Goal: Information Seeking & Learning: Learn about a topic

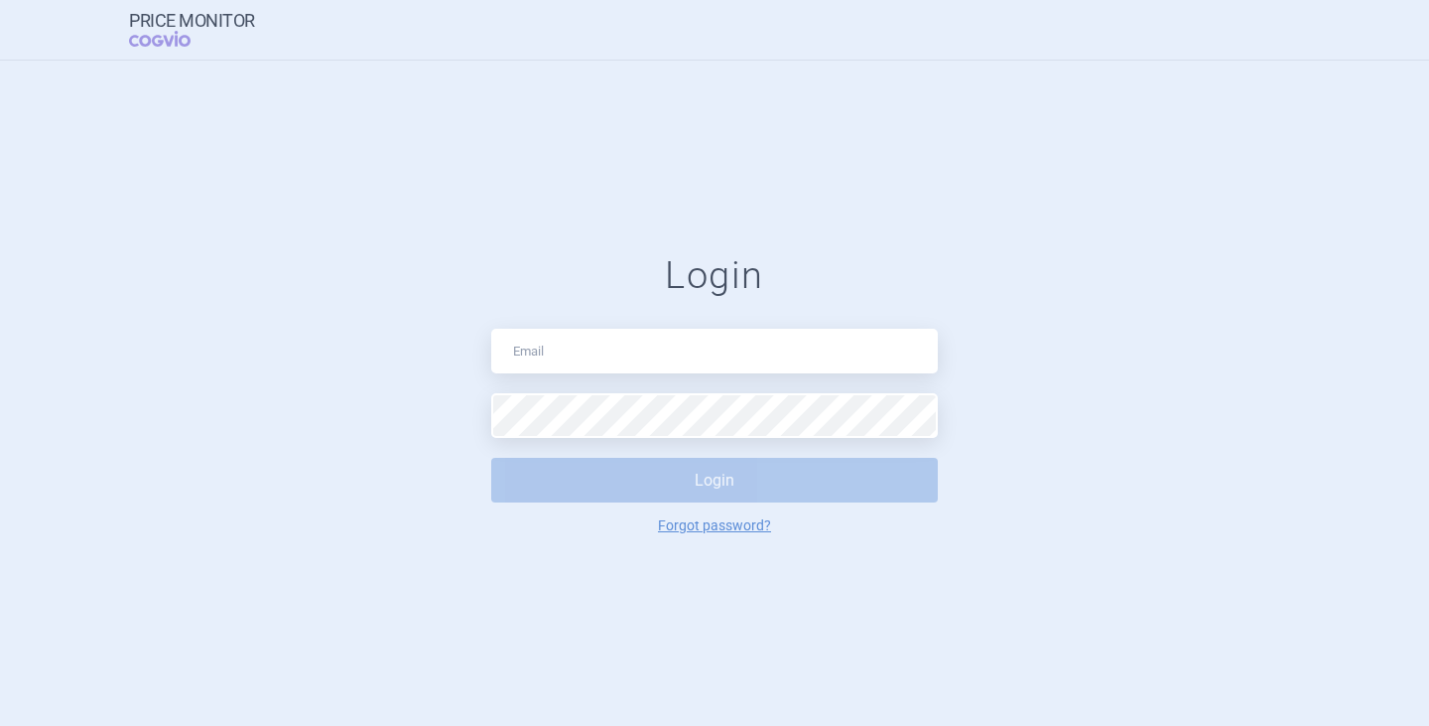
click at [587, 382] on div "Login Login Forgot password?" at bounding box center [714, 393] width 447 height 280
click at [597, 352] on input "text" at bounding box center [714, 351] width 447 height 45
type input "[PERSON_NAME][EMAIL_ADDRESS][DOMAIN_NAME]"
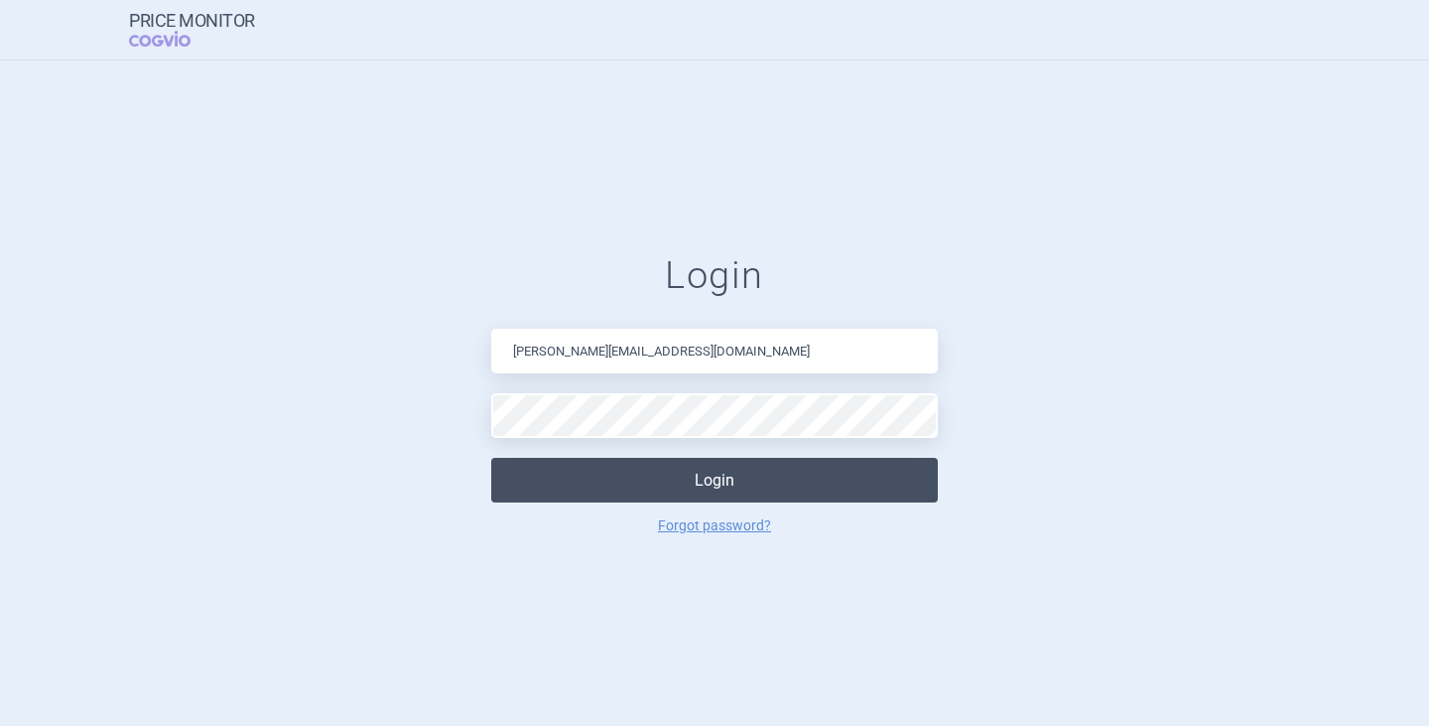
click at [669, 480] on button "Login" at bounding box center [714, 480] width 447 height 45
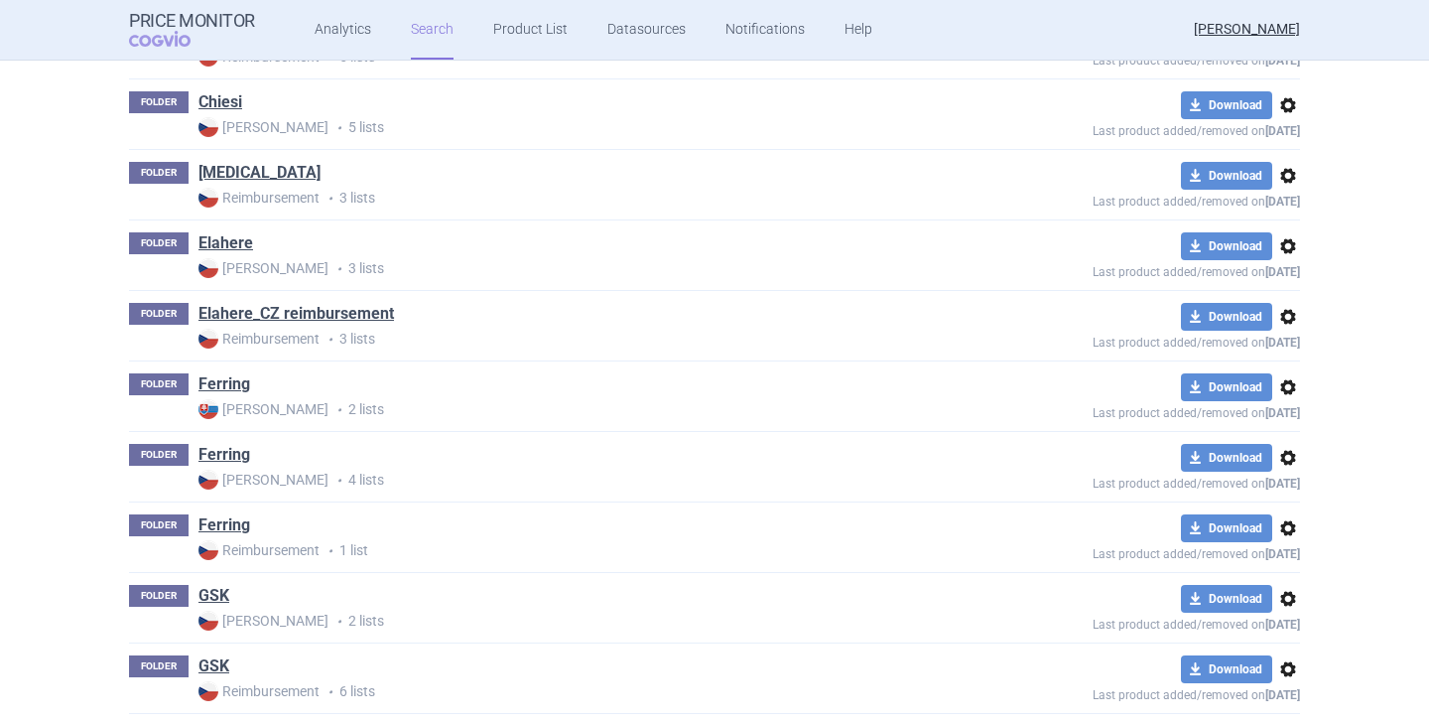
scroll to position [1588, 0]
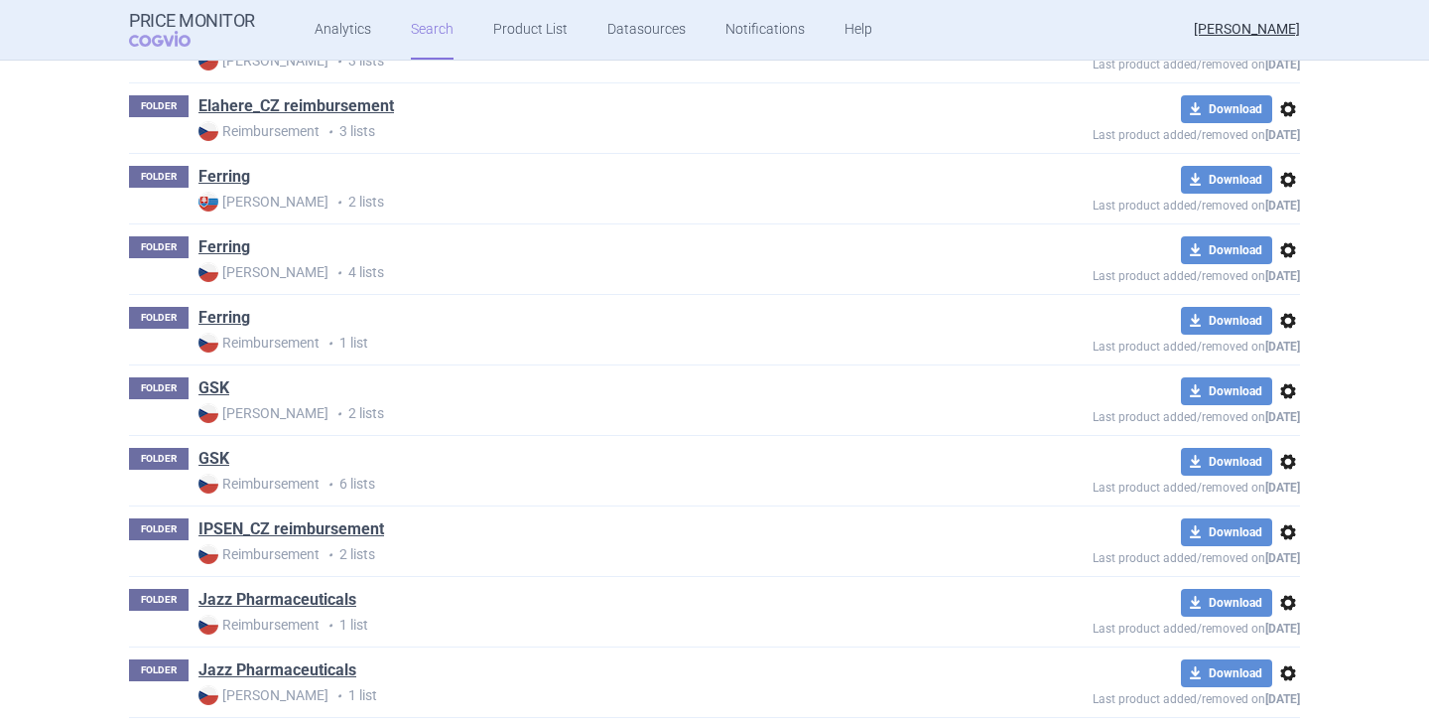
click at [205, 386] on link "GSK" at bounding box center [214, 388] width 31 height 22
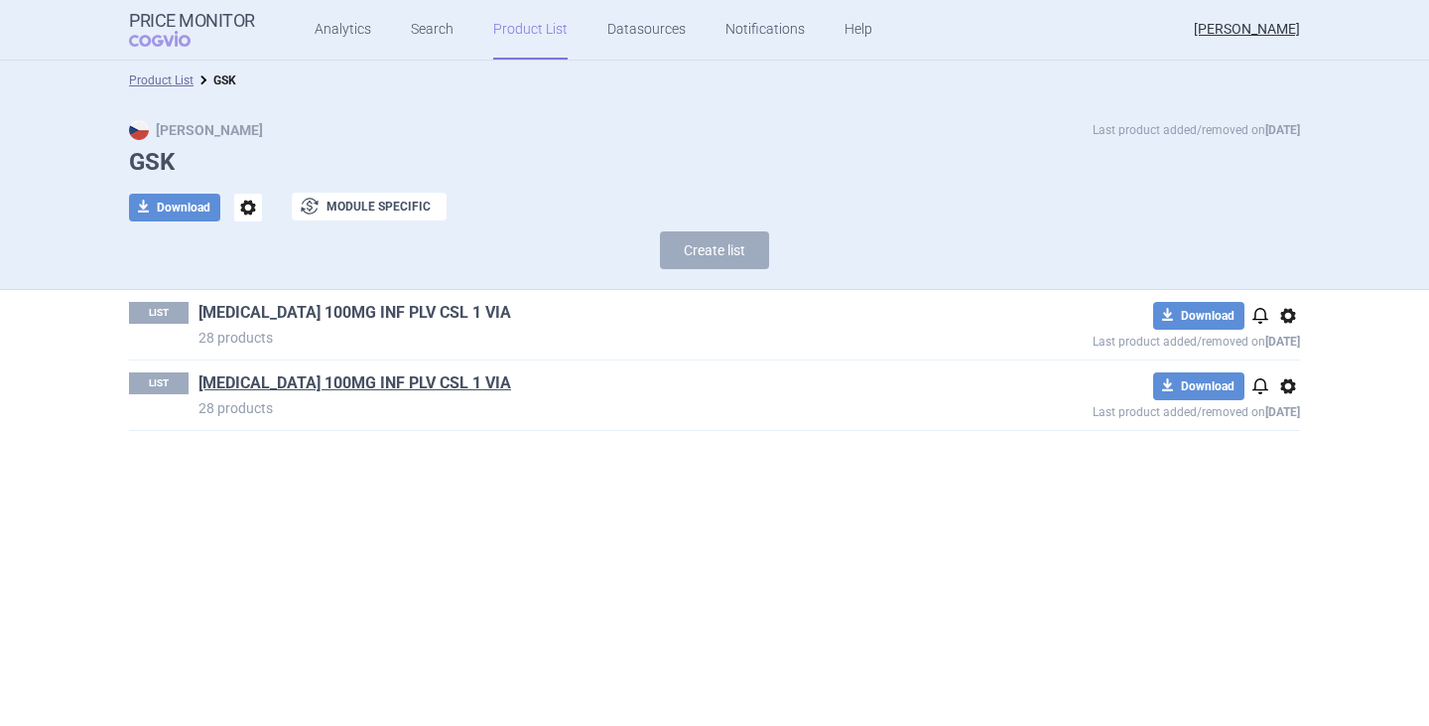
click at [353, 306] on link "[MEDICAL_DATA] 100MG INF PLV CSL 1 VIA" at bounding box center [355, 313] width 313 height 22
click at [324, 373] on link "[MEDICAL_DATA] 100MG INF PLV CSL 1 VIA" at bounding box center [355, 383] width 313 height 22
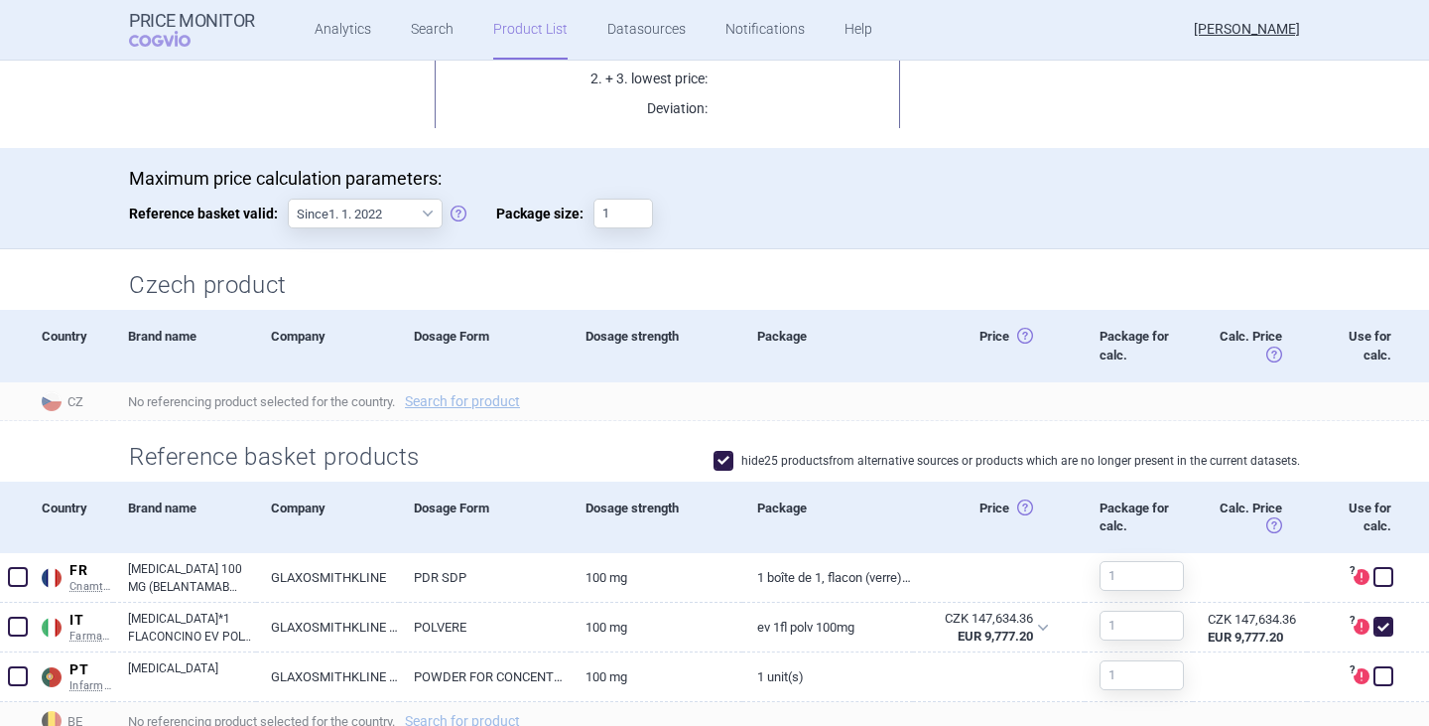
scroll to position [596, 0]
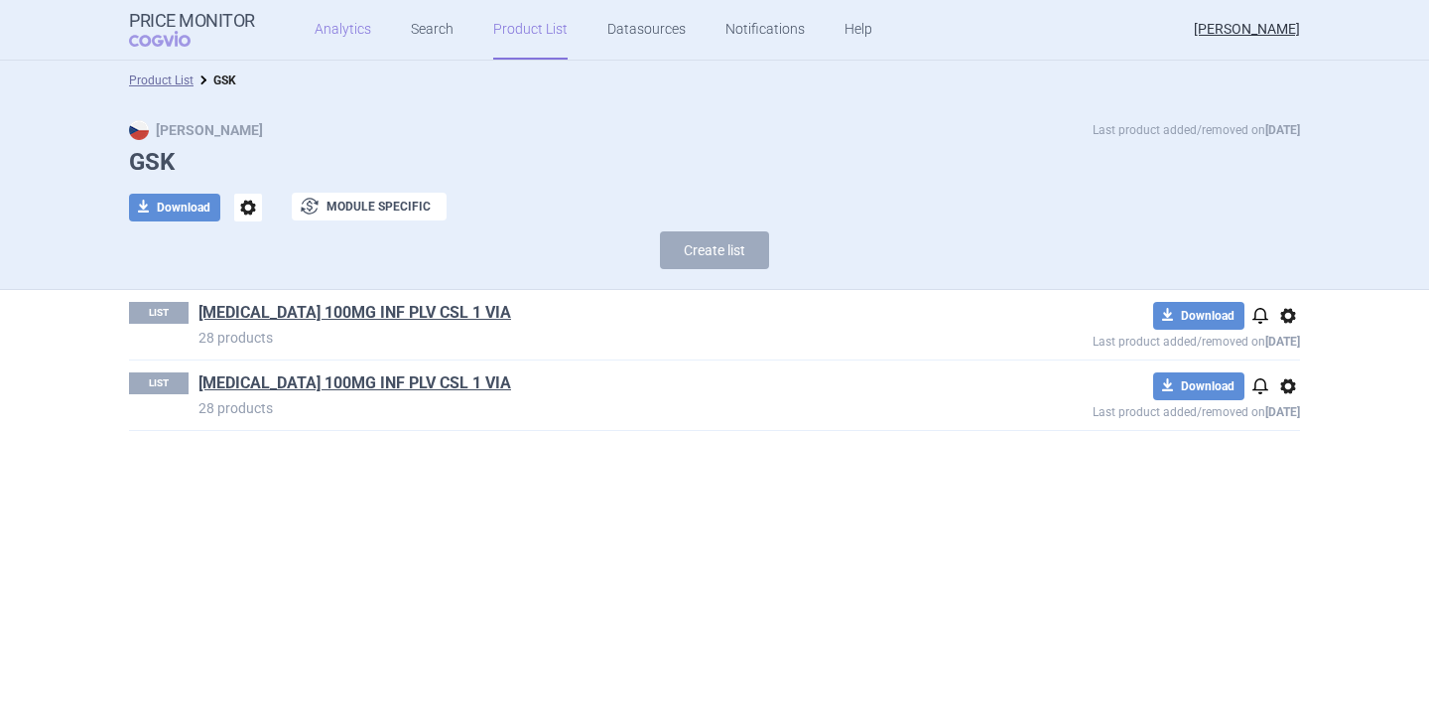
click at [343, 32] on link "Analytics" at bounding box center [343, 30] width 57 height 60
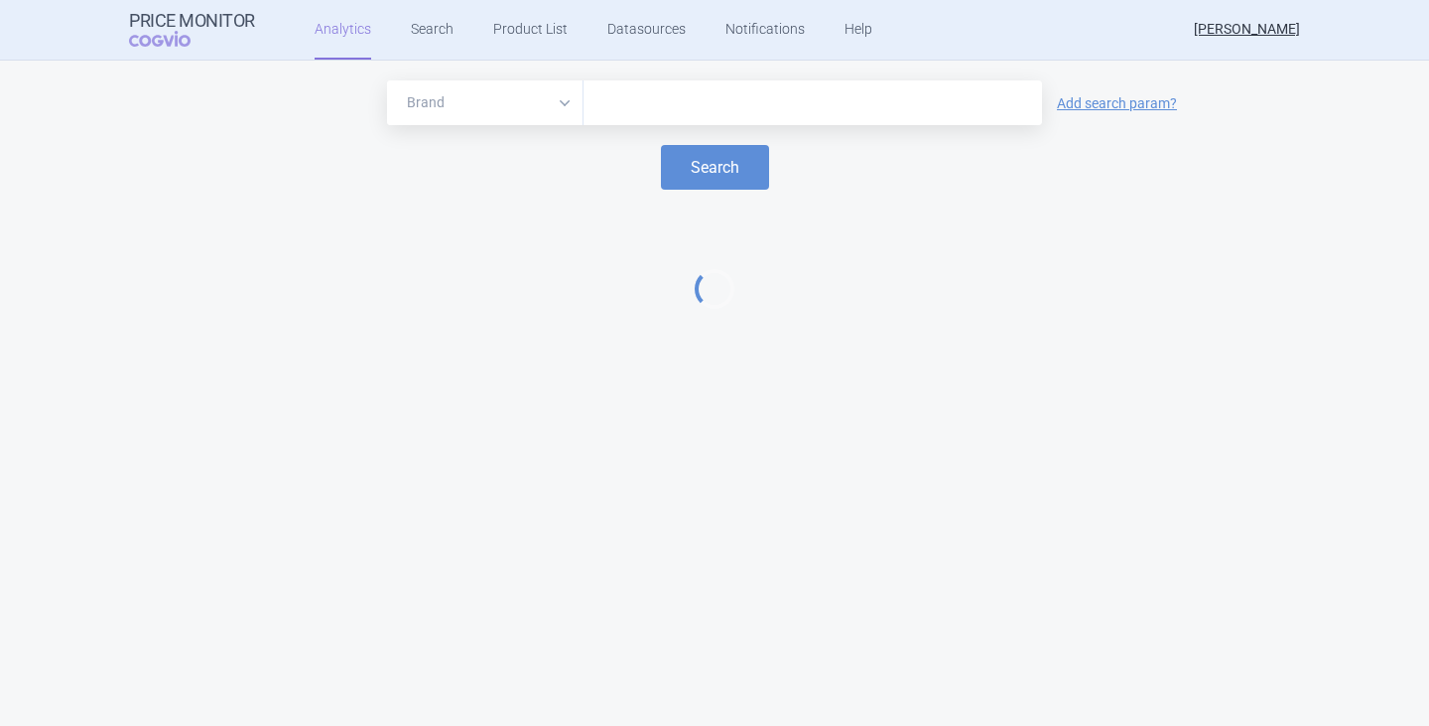
click at [658, 114] on input "text" at bounding box center [813, 103] width 439 height 26
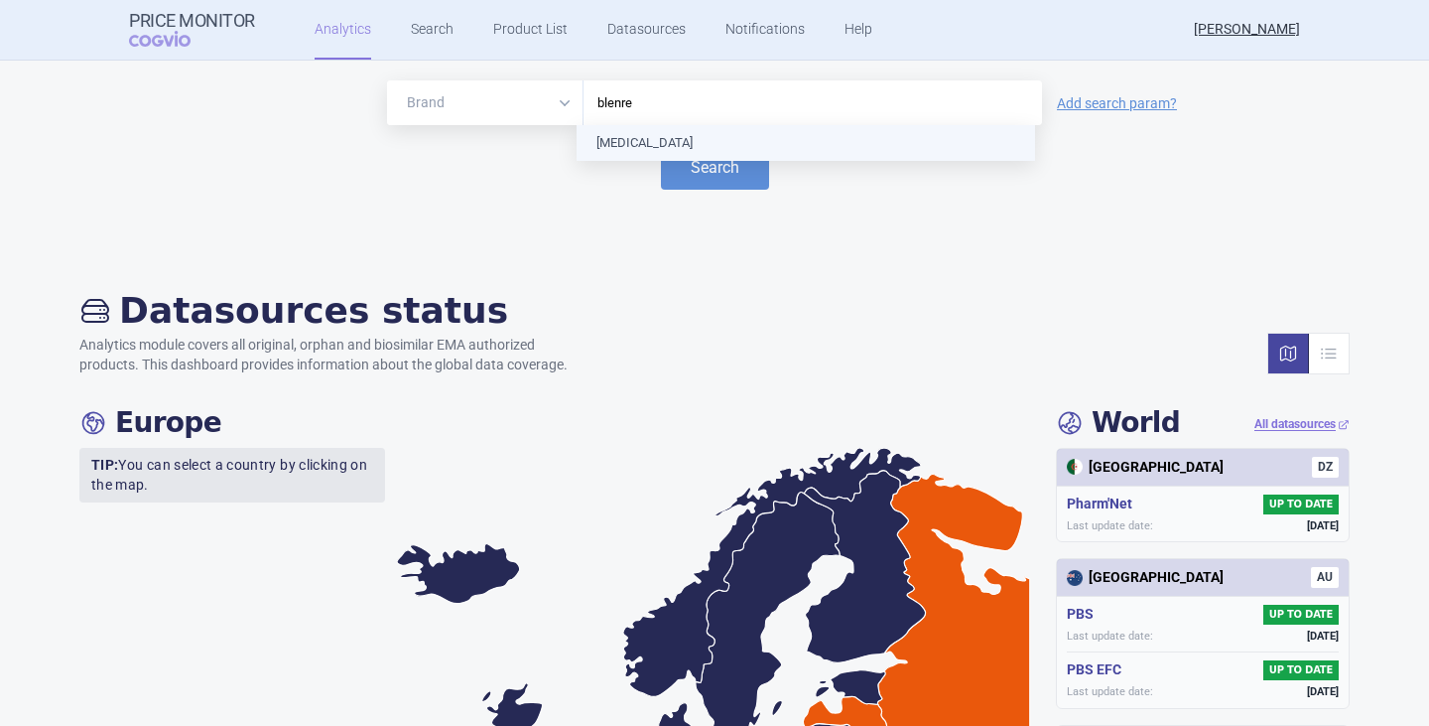
type input "[MEDICAL_DATA]"
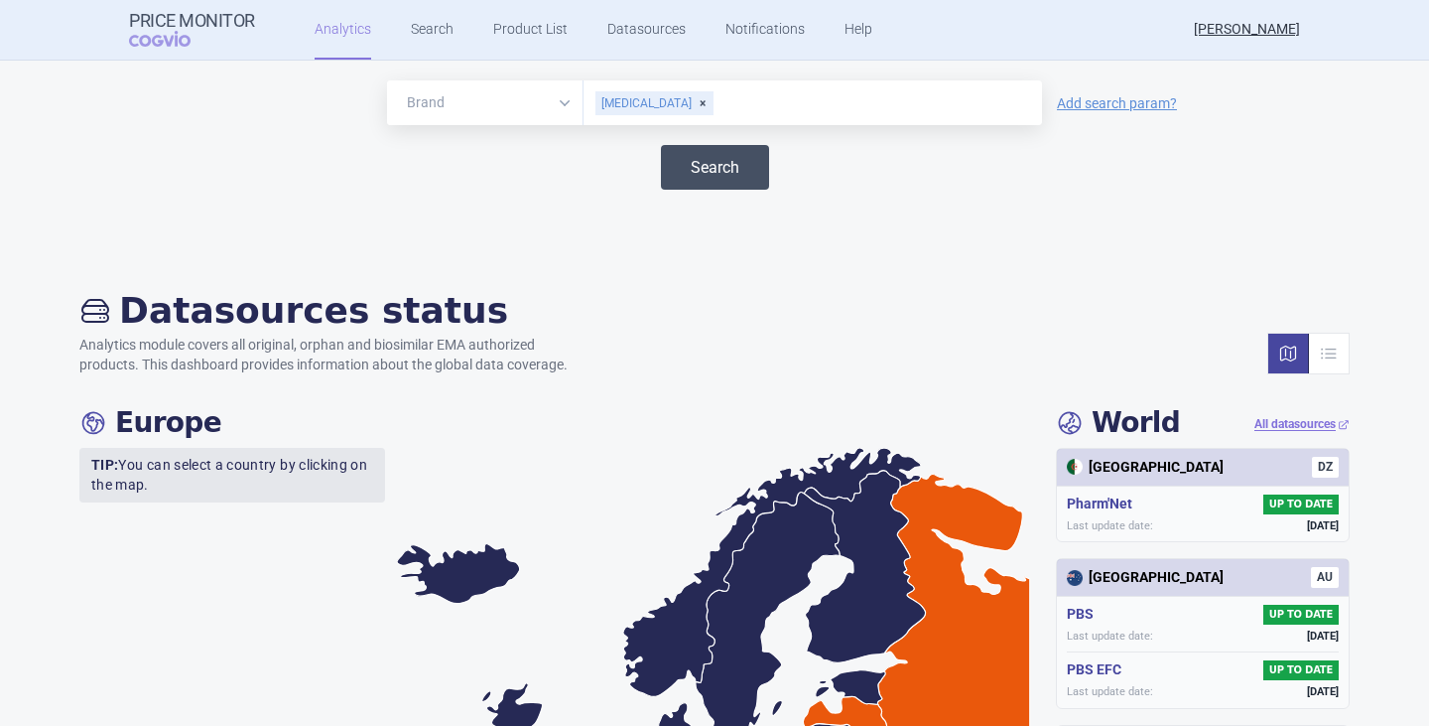
click at [706, 173] on button "Search" at bounding box center [715, 167] width 108 height 45
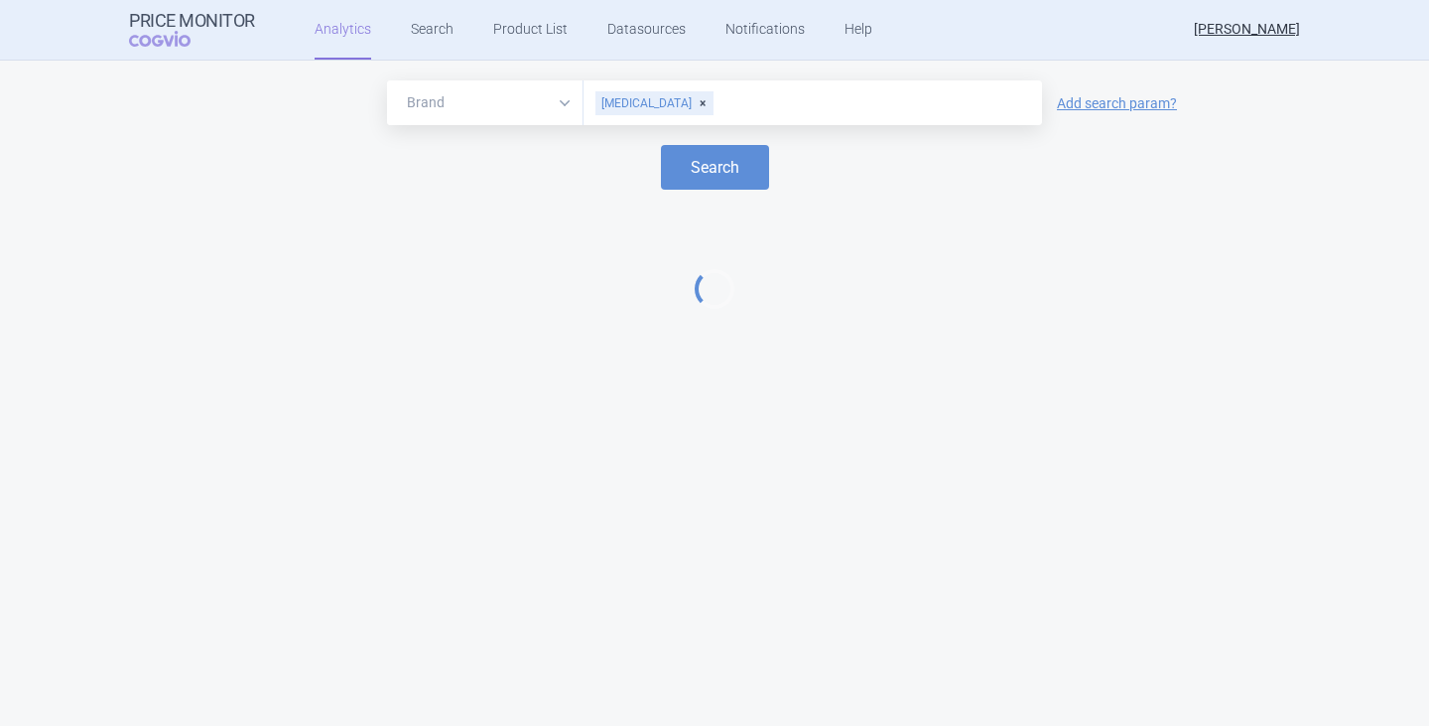
select select "EUR"
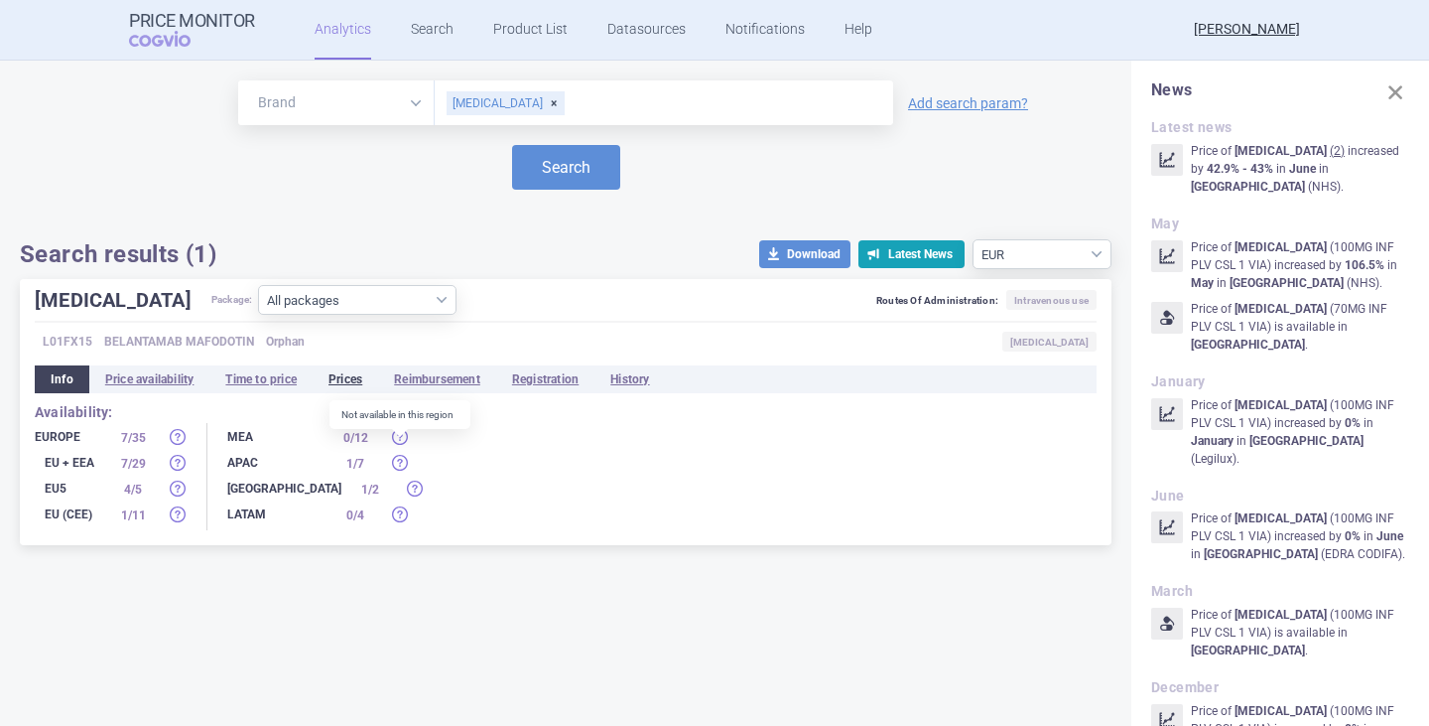
click at [349, 381] on li "Prices" at bounding box center [346, 379] width 66 height 28
